Goal: Communication & Community: Answer question/provide support

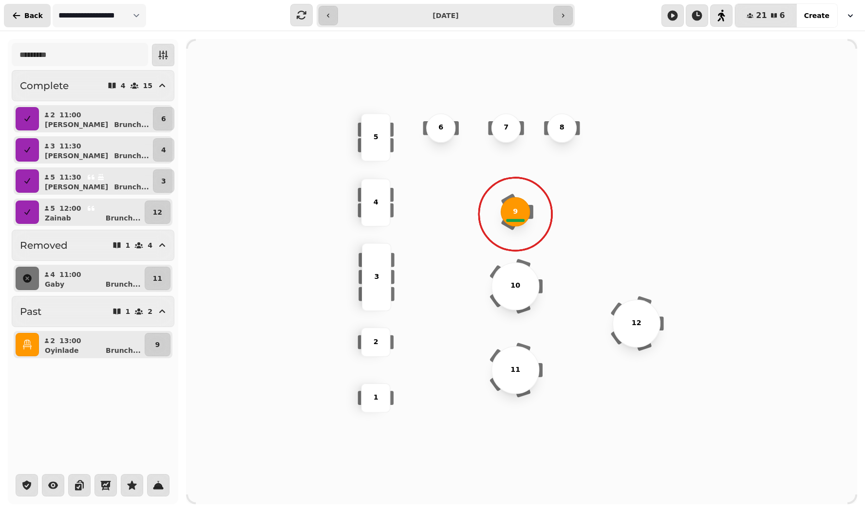
click at [34, 14] on span "Back" at bounding box center [33, 15] width 18 height 7
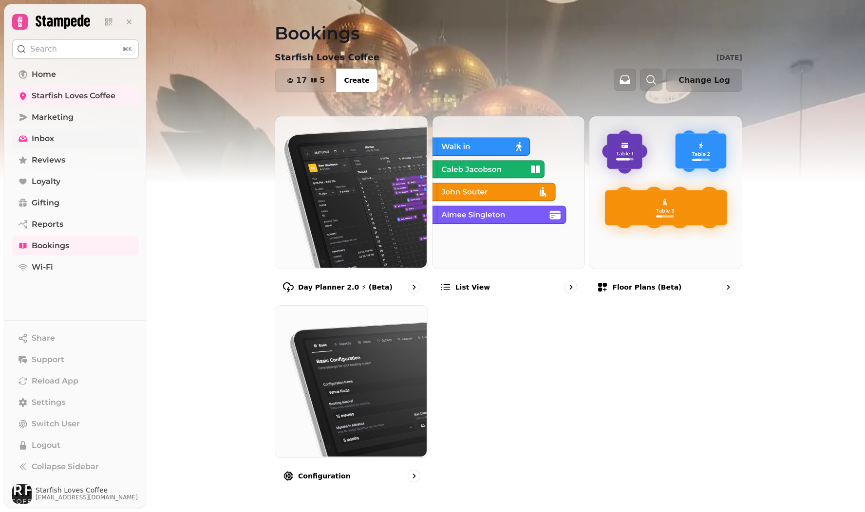
click at [37, 139] on span "Inbox" at bounding box center [43, 139] width 22 height 12
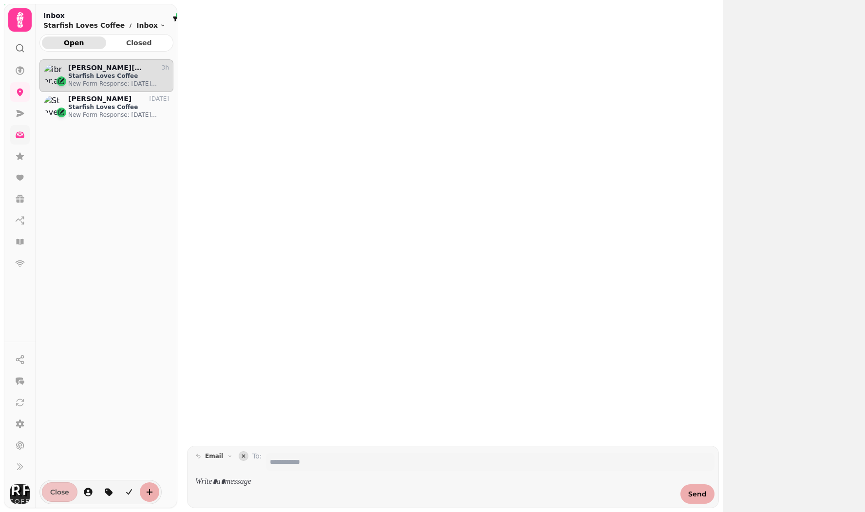
scroll to position [437, 134]
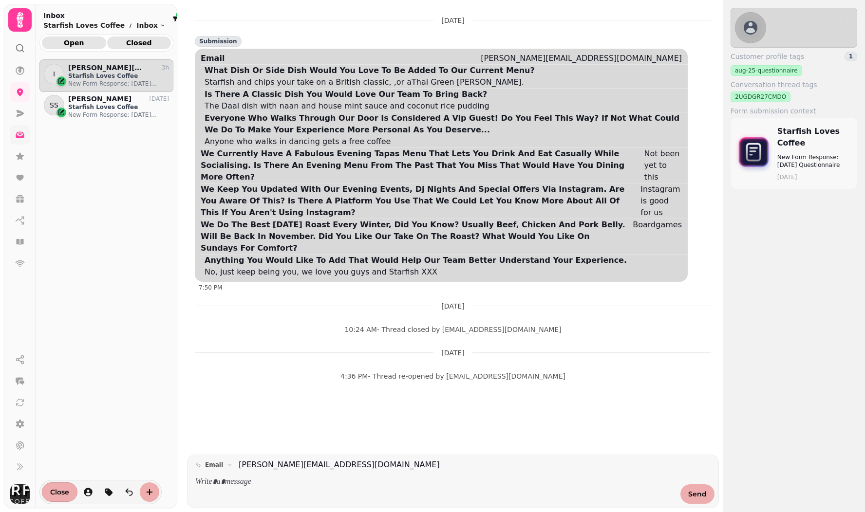
click at [122, 43] on span "Closed" at bounding box center [139, 42] width 49 height 7
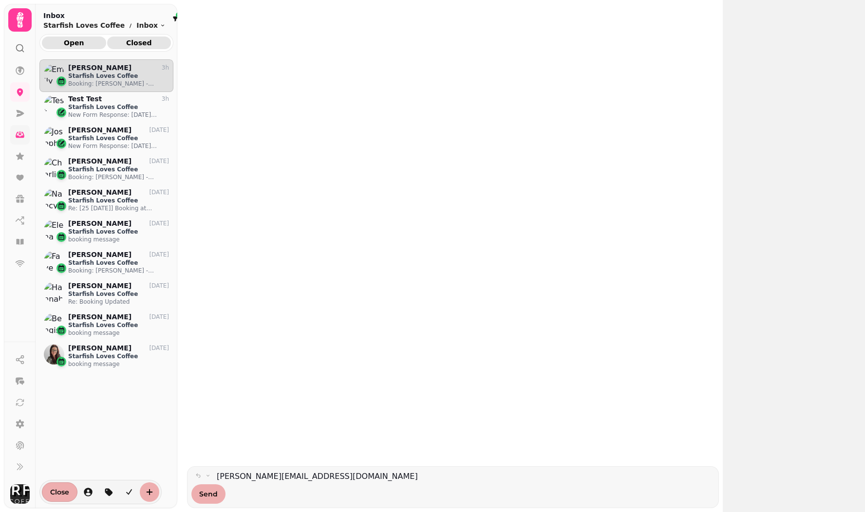
scroll to position [437, 134]
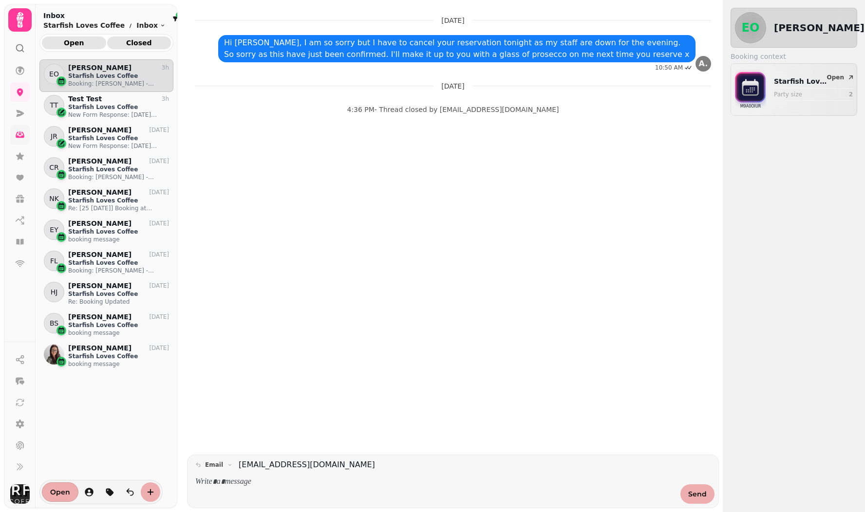
click at [62, 47] on button "Open" at bounding box center [74, 43] width 64 height 13
